Goal: Task Accomplishment & Management: Manage account settings

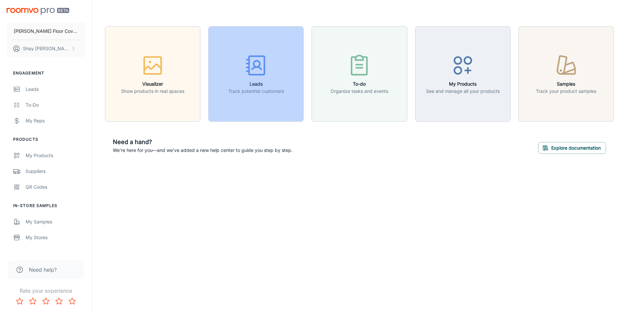
click at [234, 82] on h6 "Leads" at bounding box center [256, 83] width 56 height 7
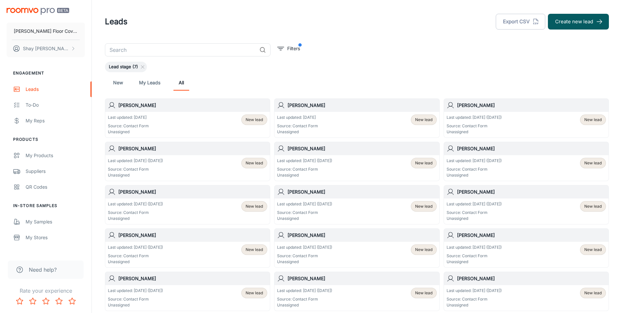
click at [158, 112] on div "Last updated: [DATE] Source: Contact Form Unassigned New lead" at bounding box center [187, 125] width 164 height 26
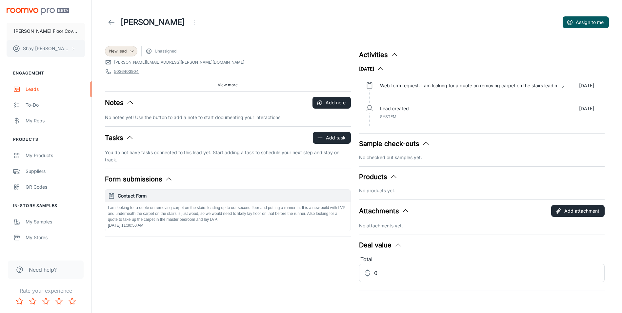
click at [48, 47] on p "[PERSON_NAME]" at bounding box center [46, 48] width 46 height 7
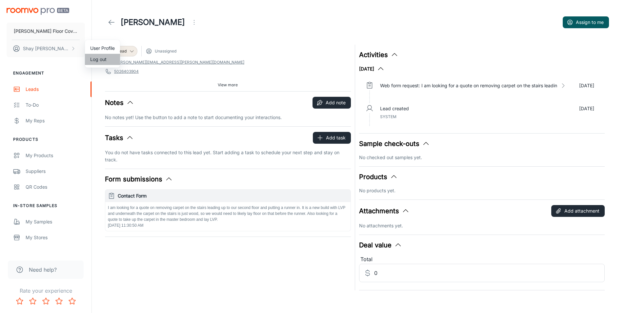
click at [95, 57] on li "Log out" at bounding box center [102, 59] width 35 height 11
